Goal: Go to known website: Access a specific website the user already knows

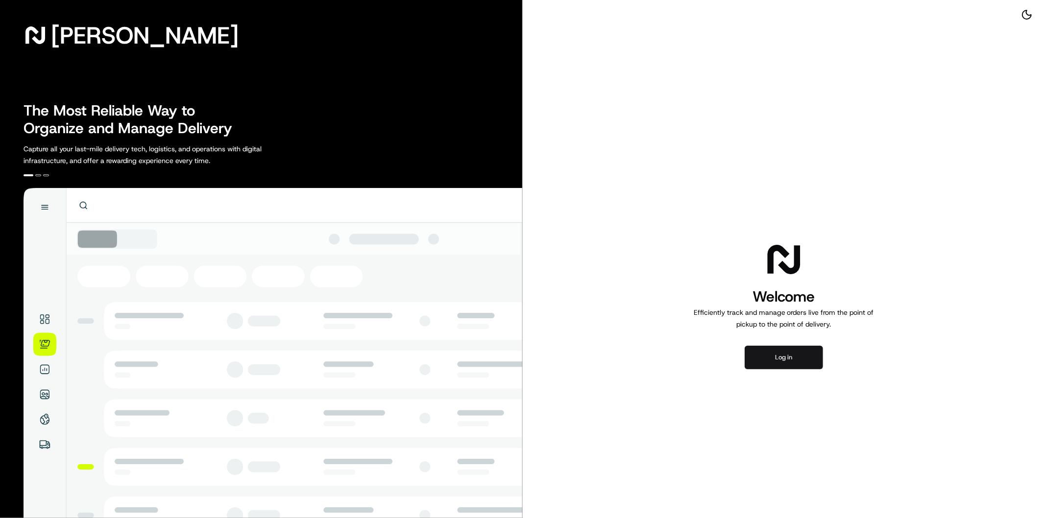
click at [791, 353] on button "Log in" at bounding box center [784, 358] width 78 height 24
